Goal: Ask a question: Seek information or help from site administrators or community

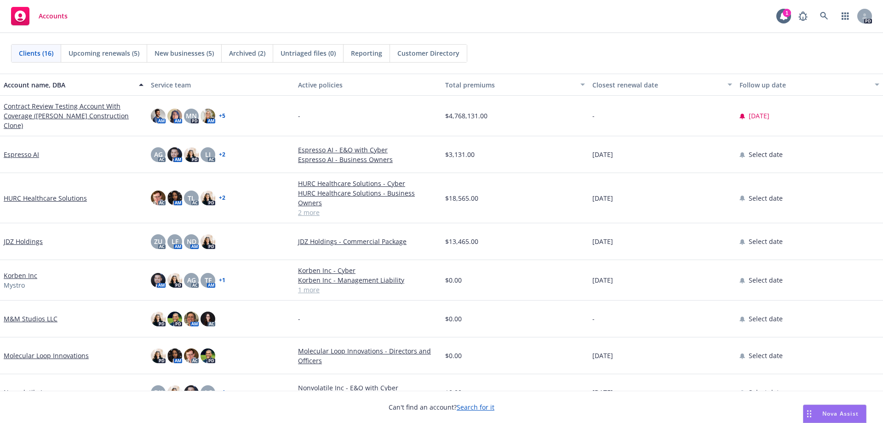
click at [828, 413] on span "Nova Assist" at bounding box center [840, 413] width 36 height 8
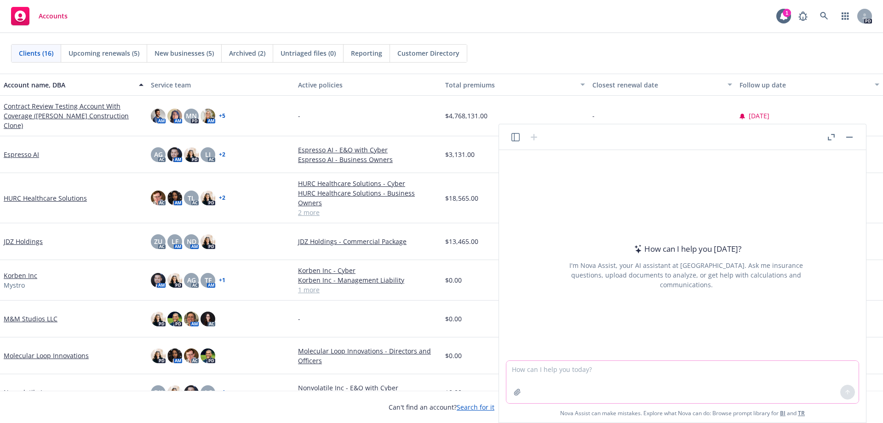
click at [528, 366] on textarea at bounding box center [682, 381] width 352 height 42
paste textarea "Thanks for [PERSON_NAME] who is always willing to help. We formed great rapport…"
type textarea "smooth this out: Thanks for [PERSON_NAME] who is always willing to help. We for…"
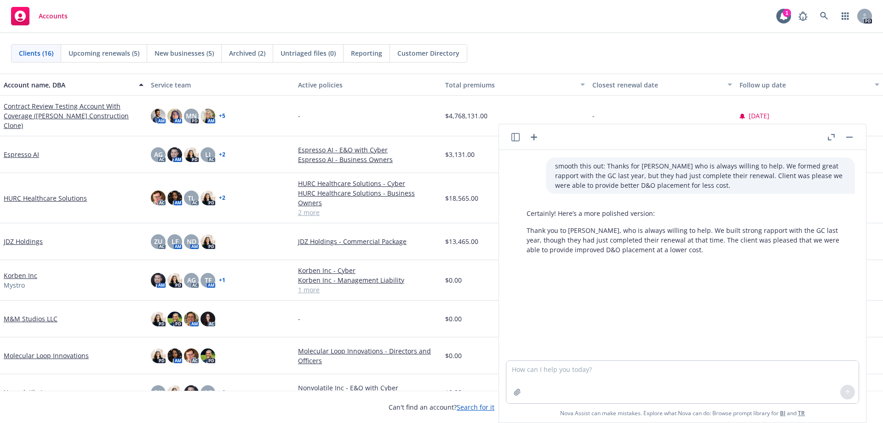
drag, startPoint x: 693, startPoint y: 250, endPoint x: 518, endPoint y: 231, distance: 176.2
click at [518, 231] on div "Certainly! Here’s a more polished version: Thank you to [PERSON_NAME], who is a…" at bounding box center [685, 231] width 337 height 53
copy p "Thank you to [PERSON_NAME], who is always willing to help. We built strong rapp…"
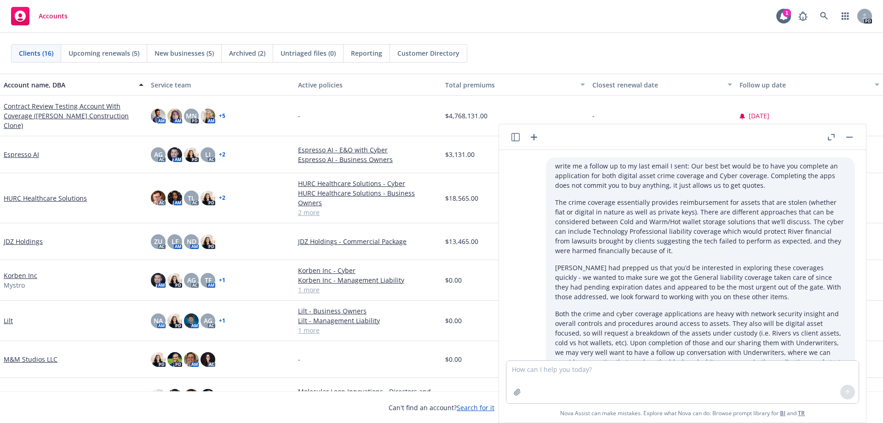
scroll to position [801, 0]
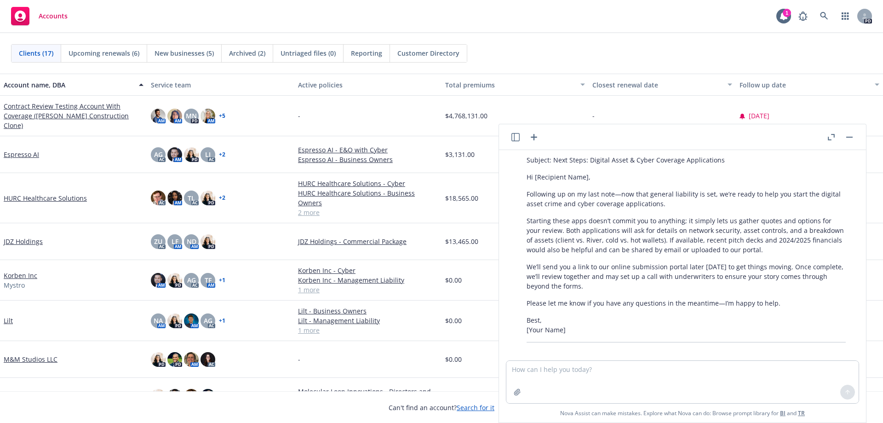
click at [570, 382] on textarea at bounding box center [682, 381] width 352 height 42
type textarea "give me an intro do newfront as conversational as if i'm talking to a prospect …"
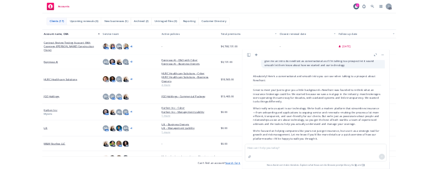
scroll to position [1030, 0]
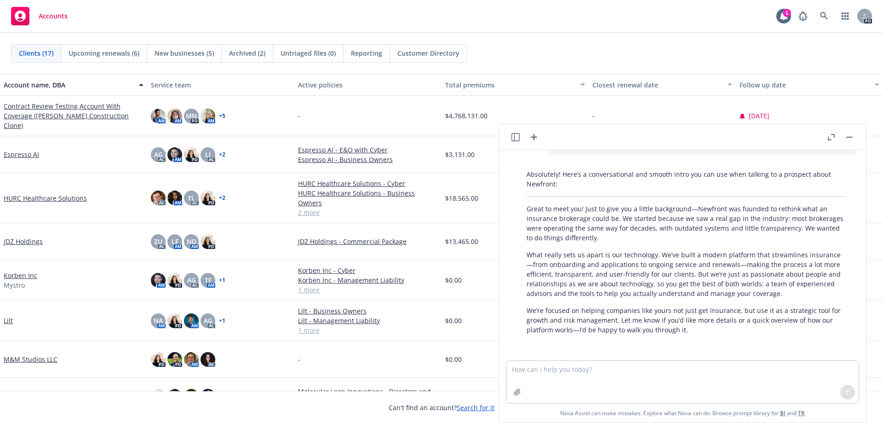
click at [574, 370] on textarea at bounding box center [682, 381] width 352 height 42
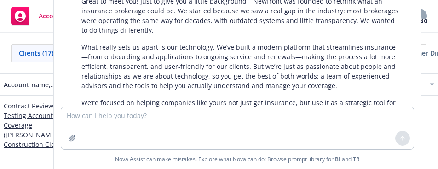
scroll to position [938, 0]
